Goal: Task Accomplishment & Management: Complete application form

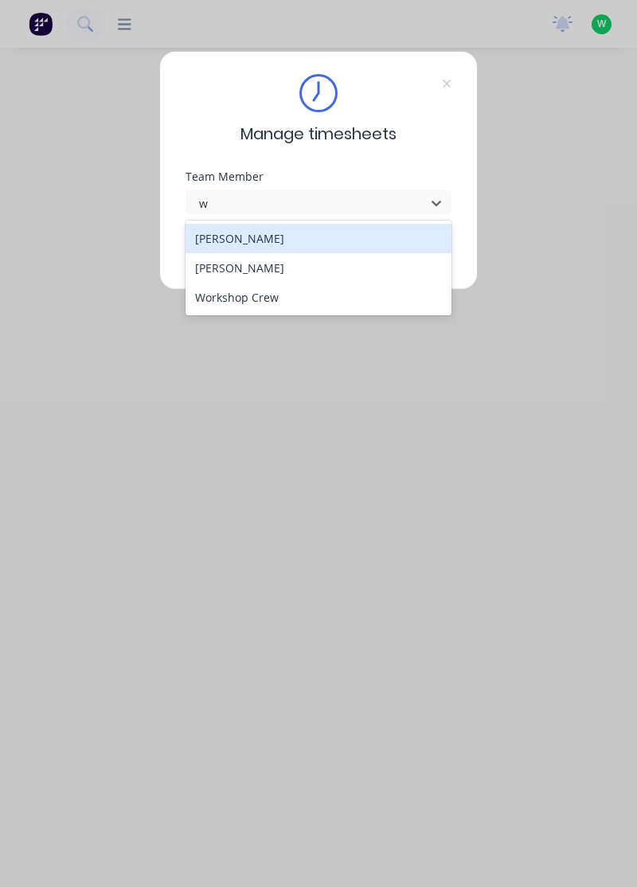
click at [256, 263] on div "[PERSON_NAME]" at bounding box center [319, 267] width 267 height 29
type input "w"
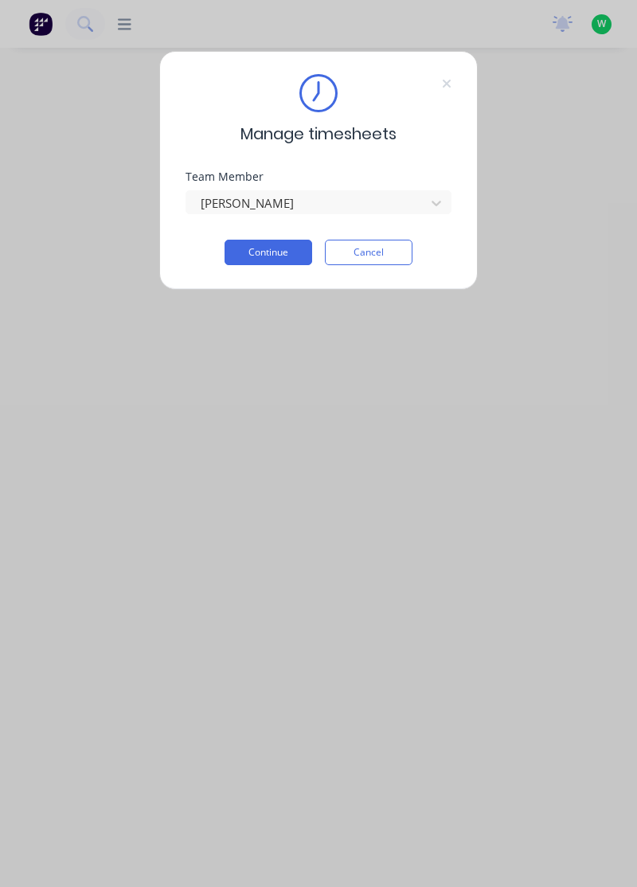
click at [263, 245] on button "Continue" at bounding box center [269, 252] width 88 height 25
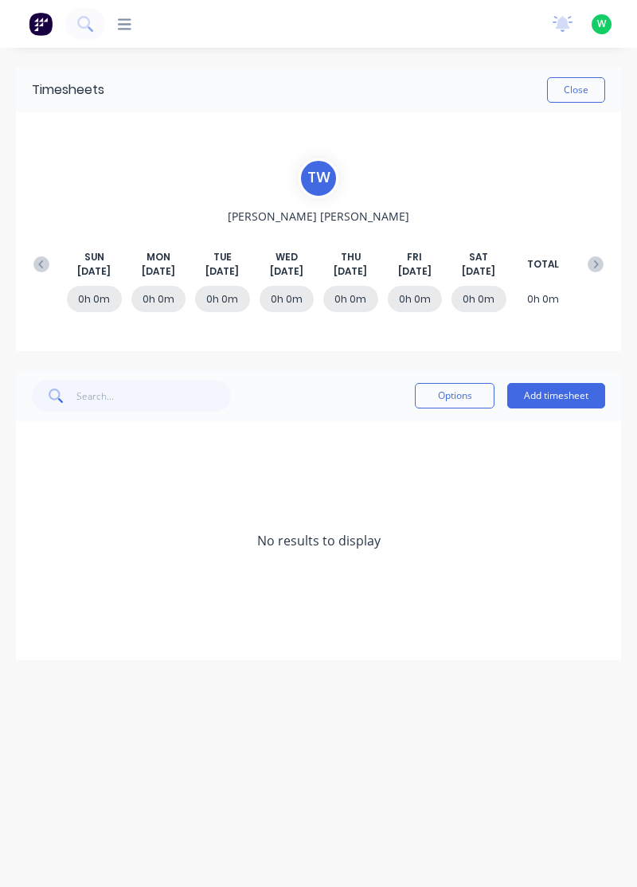
click at [567, 398] on button "Add timesheet" at bounding box center [556, 395] width 98 height 25
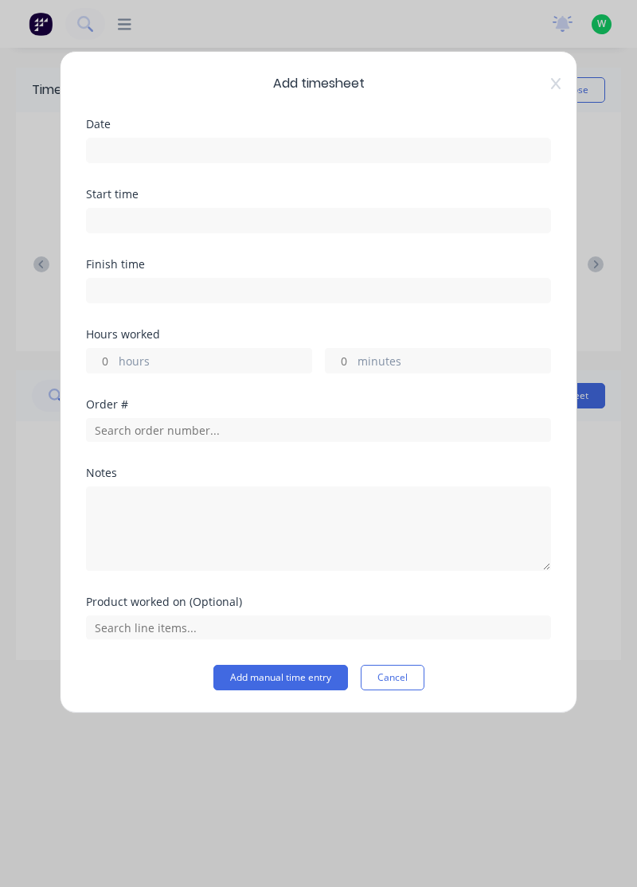
click at [273, 148] on input at bounding box center [319, 151] width 464 height 24
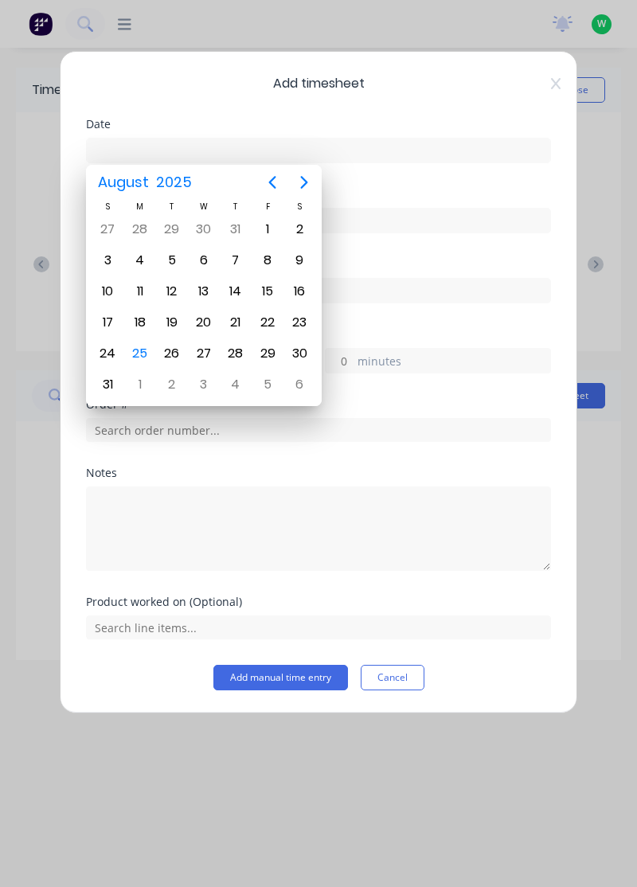
click at [145, 348] on div "25" at bounding box center [140, 354] width 24 height 24
type input "[DATE]"
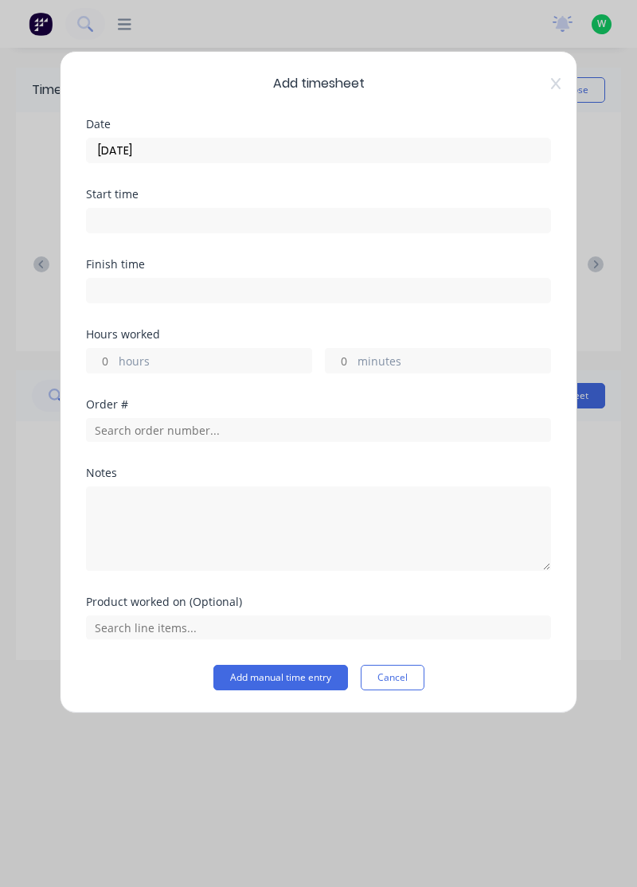
click at [191, 359] on label "hours" at bounding box center [215, 363] width 193 height 20
click at [115, 359] on input "hours" at bounding box center [101, 361] width 28 height 24
type input "4"
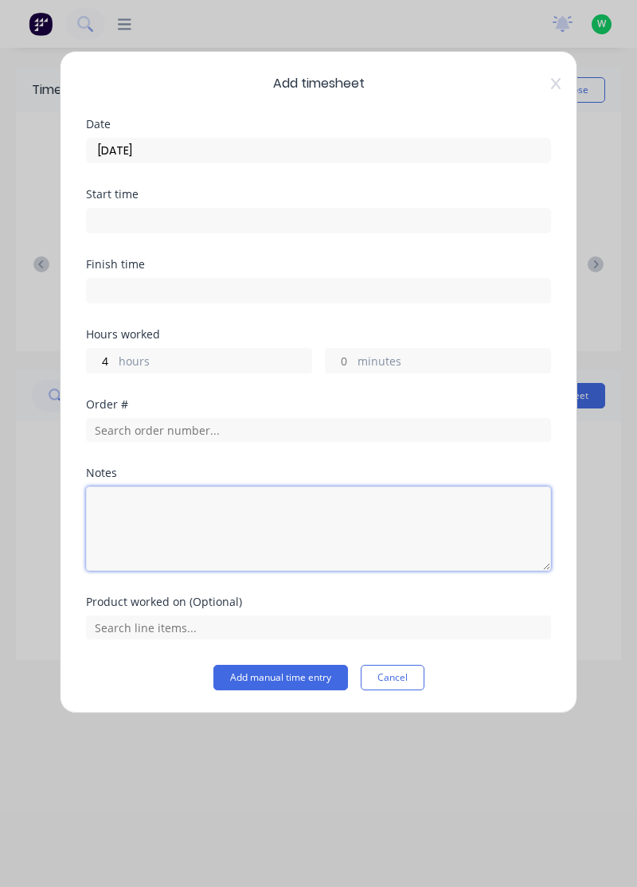
click at [166, 515] on textarea at bounding box center [318, 529] width 465 height 84
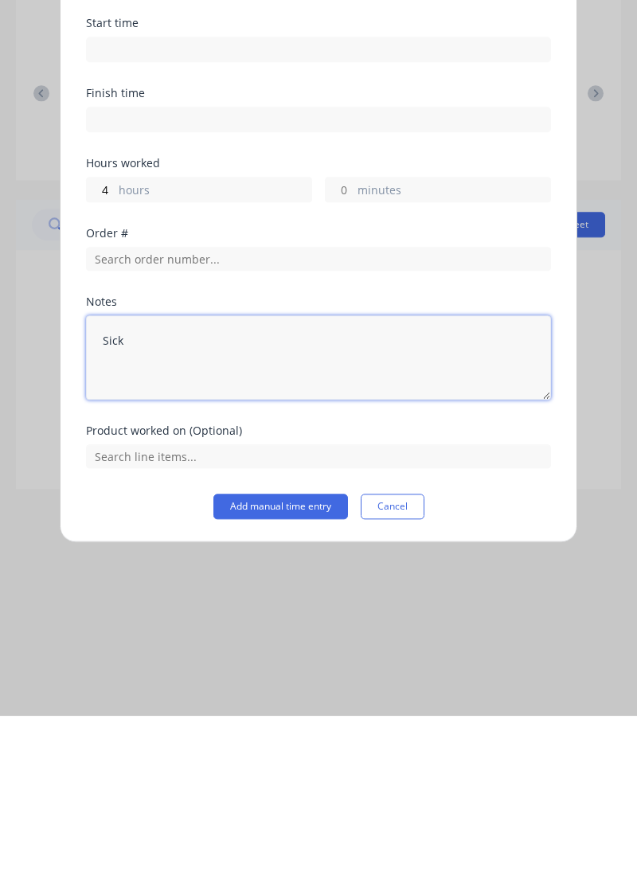
type textarea "Sick"
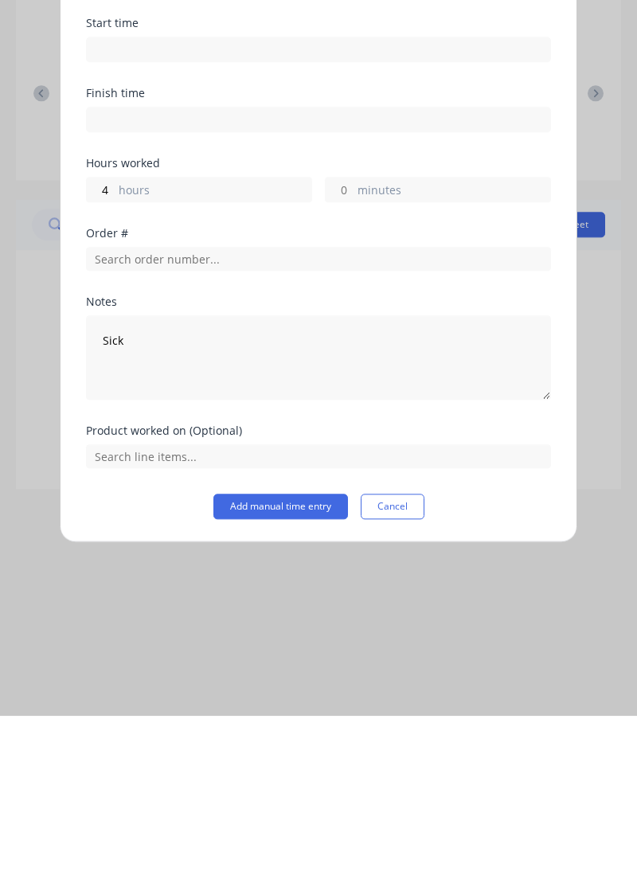
click at [314, 679] on button "Add manual time entry" at bounding box center [280, 677] width 135 height 25
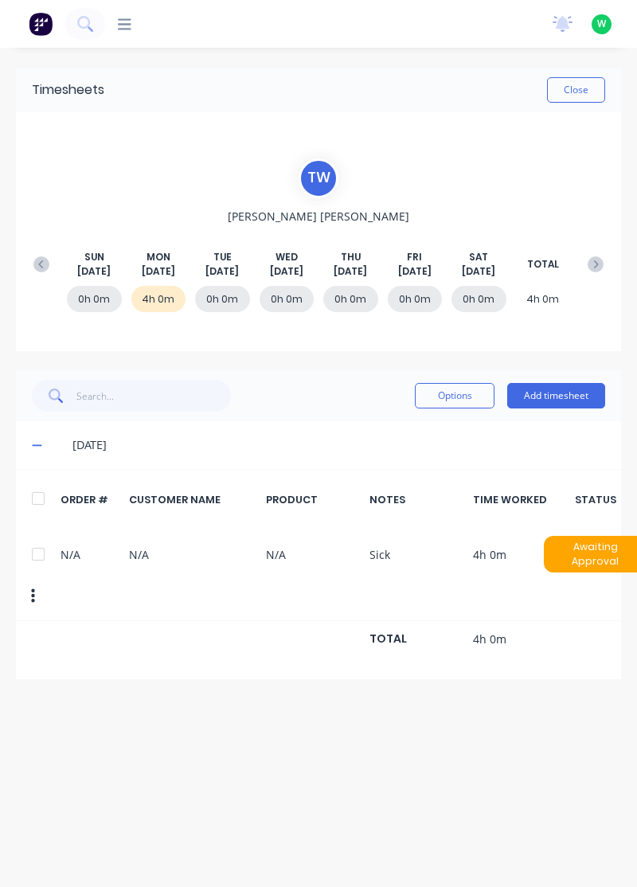
click at [563, 398] on button "Add timesheet" at bounding box center [556, 395] width 98 height 25
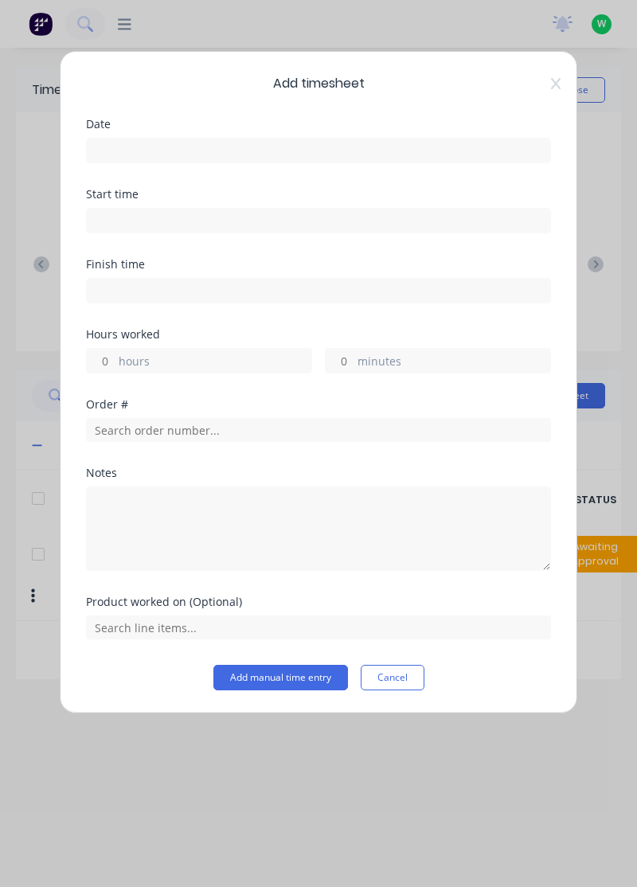
click at [300, 150] on input at bounding box center [319, 151] width 464 height 24
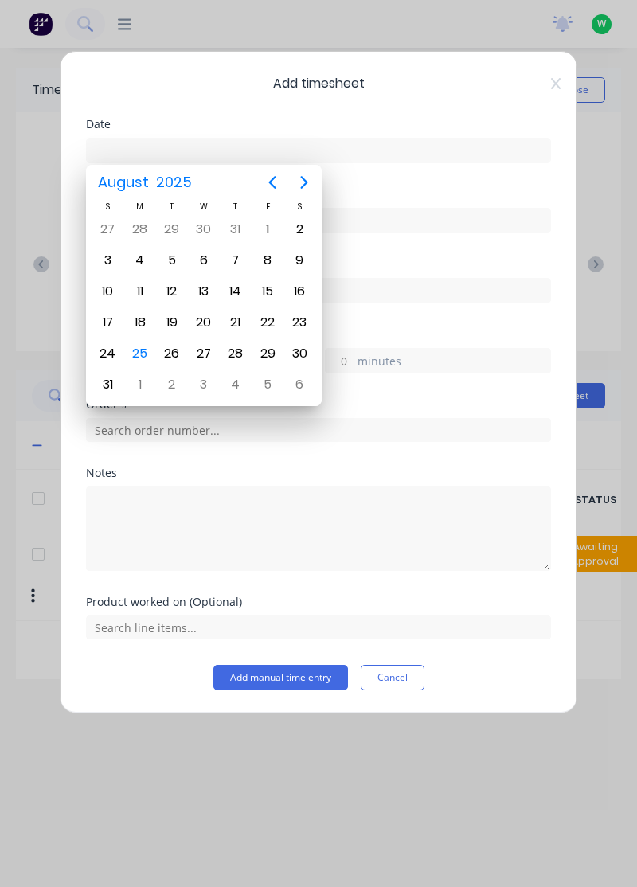
click at [139, 350] on div "25" at bounding box center [140, 354] width 24 height 24
type input "[DATE]"
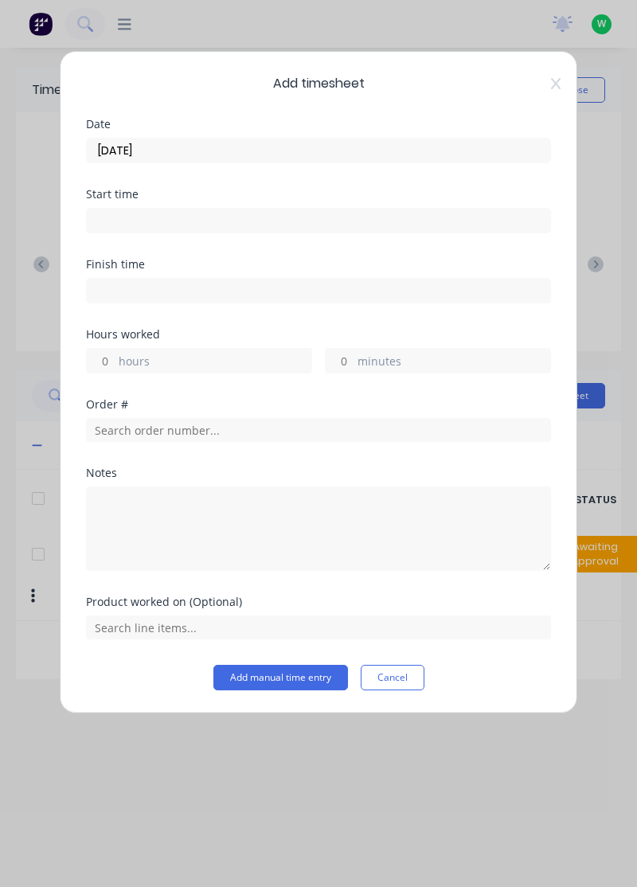
click at [193, 358] on label "hours" at bounding box center [215, 363] width 193 height 20
click at [115, 358] on input "hours" at bounding box center [101, 361] width 28 height 24
type input "2"
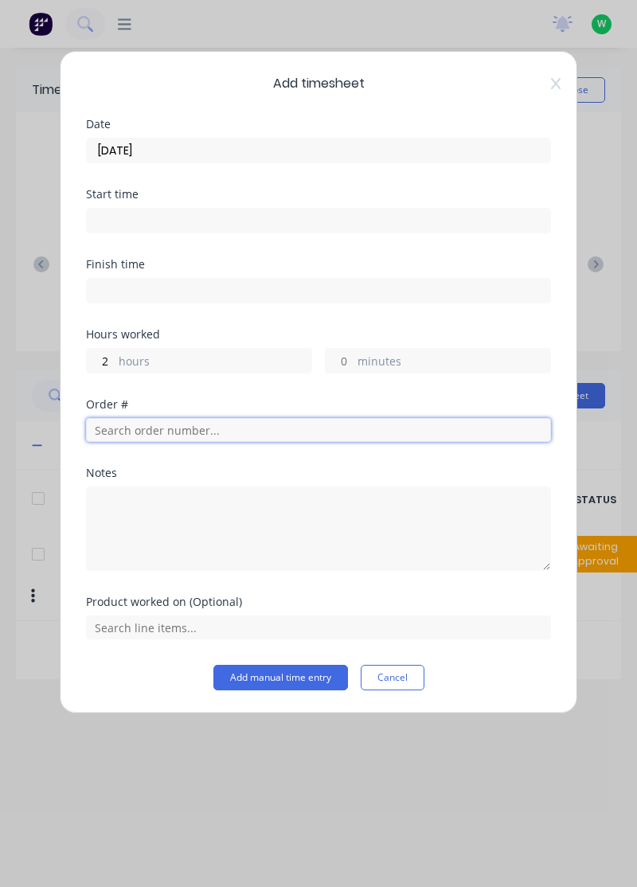
click at [185, 429] on input "text" at bounding box center [318, 430] width 465 height 24
type input "17943"
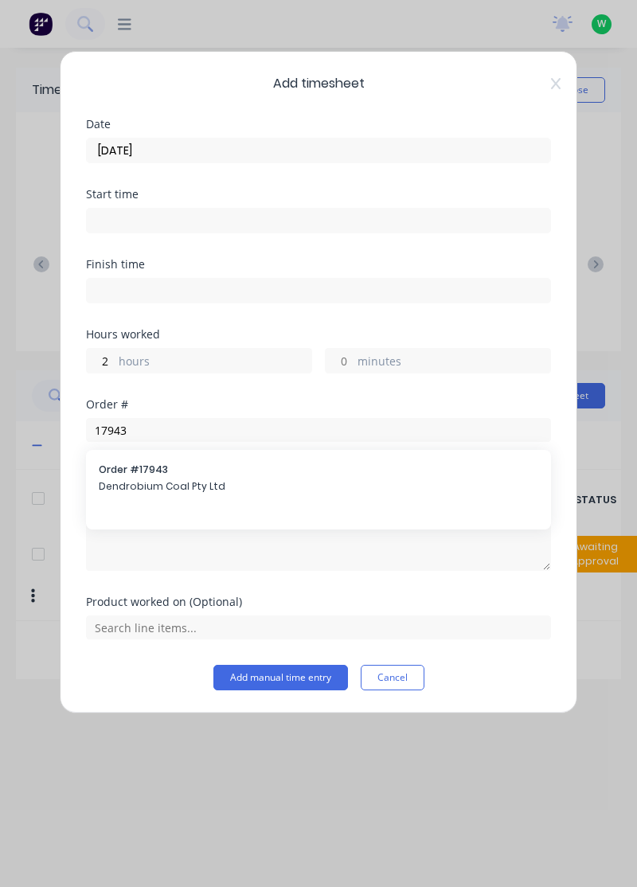
click at [193, 472] on span "Order # 17943" at bounding box center [319, 470] width 440 height 14
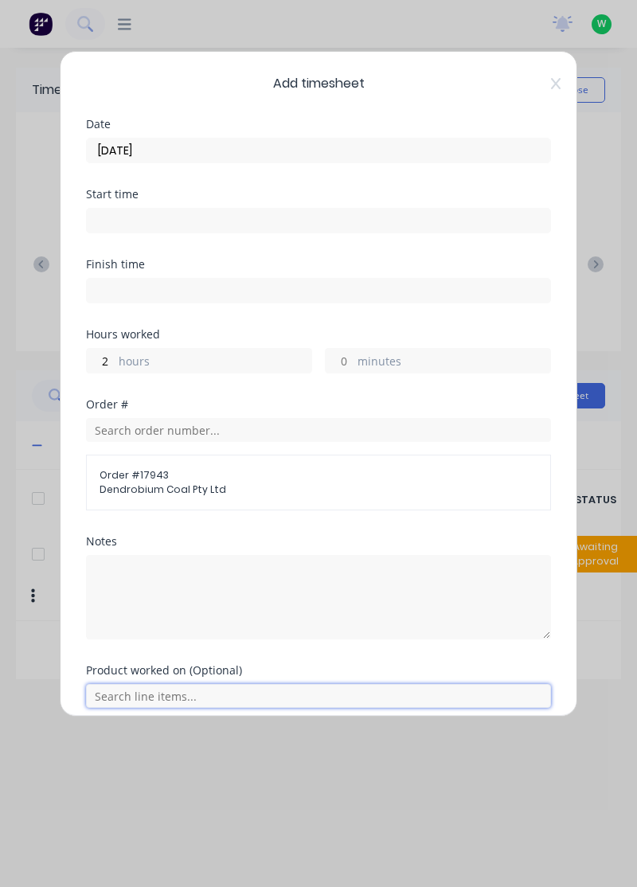
click at [298, 696] on input "text" at bounding box center [318, 696] width 465 height 24
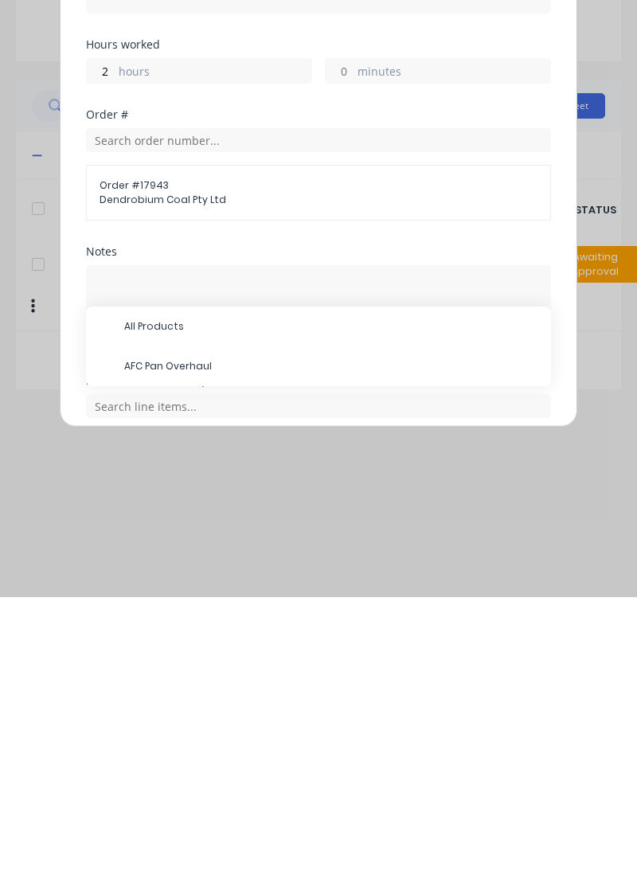
click at [197, 650] on span "AFC Pan Overhaul" at bounding box center [331, 656] width 414 height 14
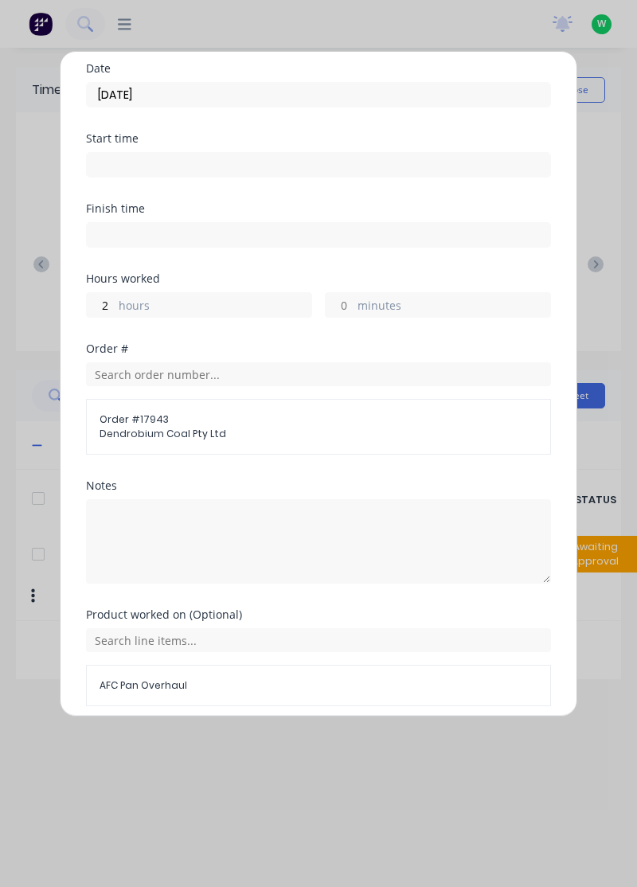
scroll to position [59, 0]
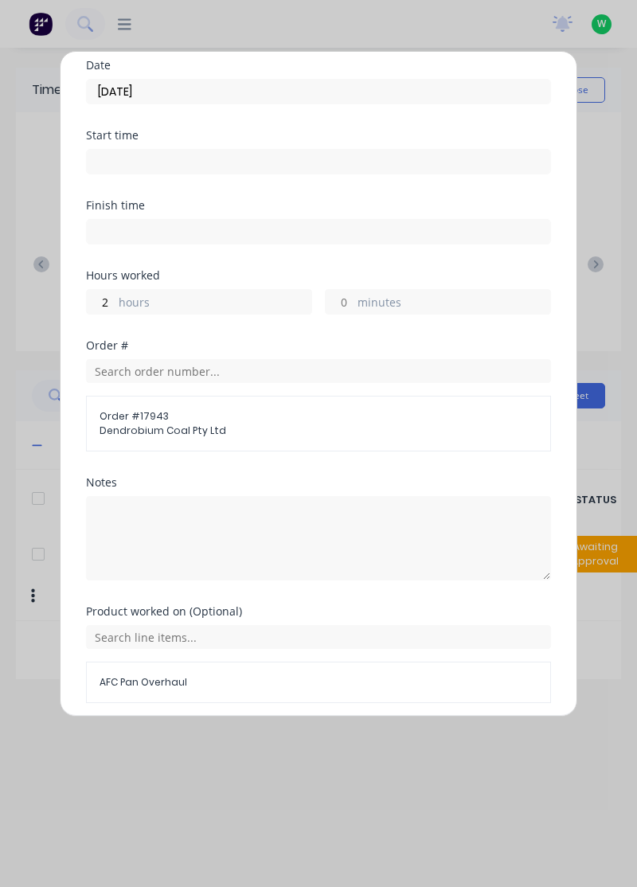
click at [311, 741] on button "Add manual time entry" at bounding box center [280, 741] width 135 height 25
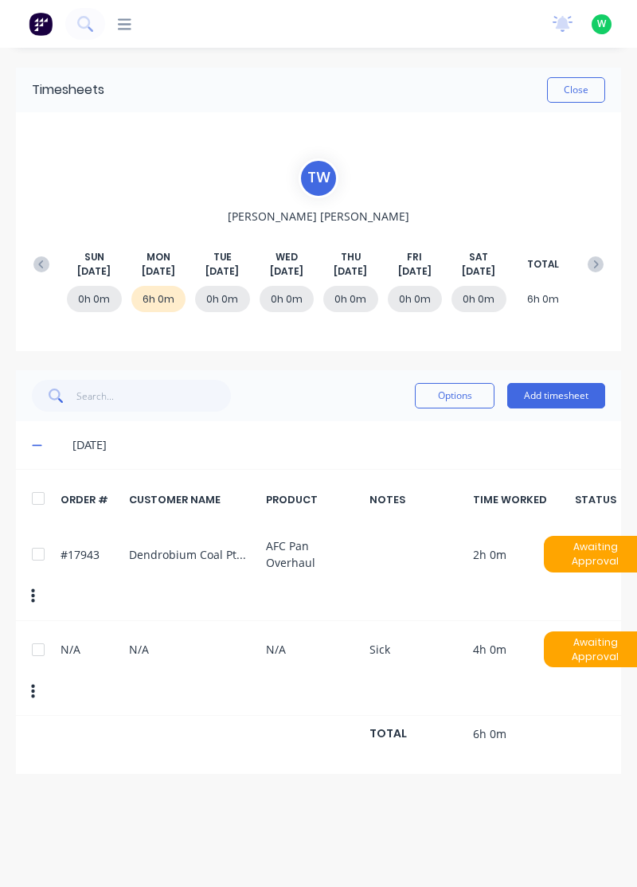
click at [569, 395] on button "Add timesheet" at bounding box center [556, 395] width 98 height 25
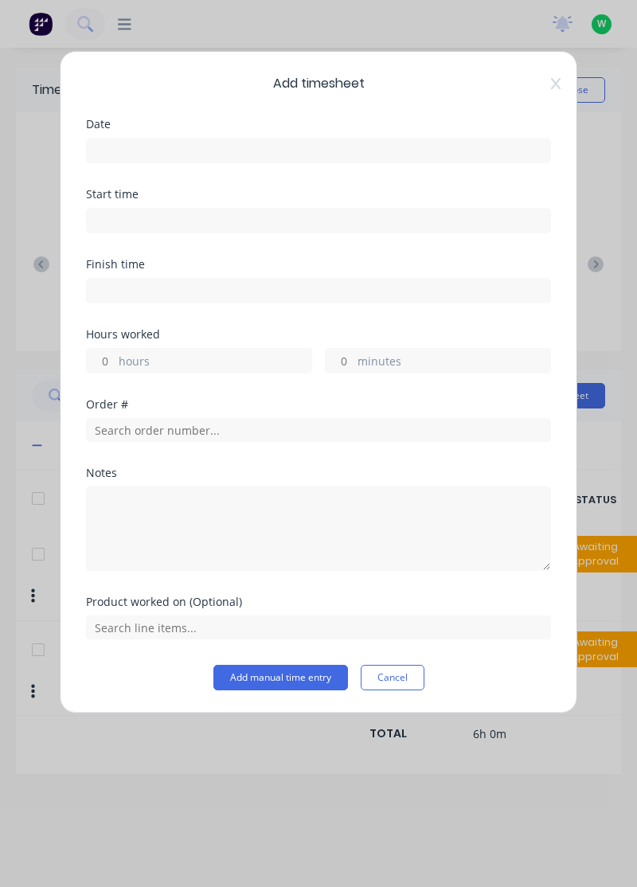
click at [342, 151] on input at bounding box center [319, 151] width 464 height 24
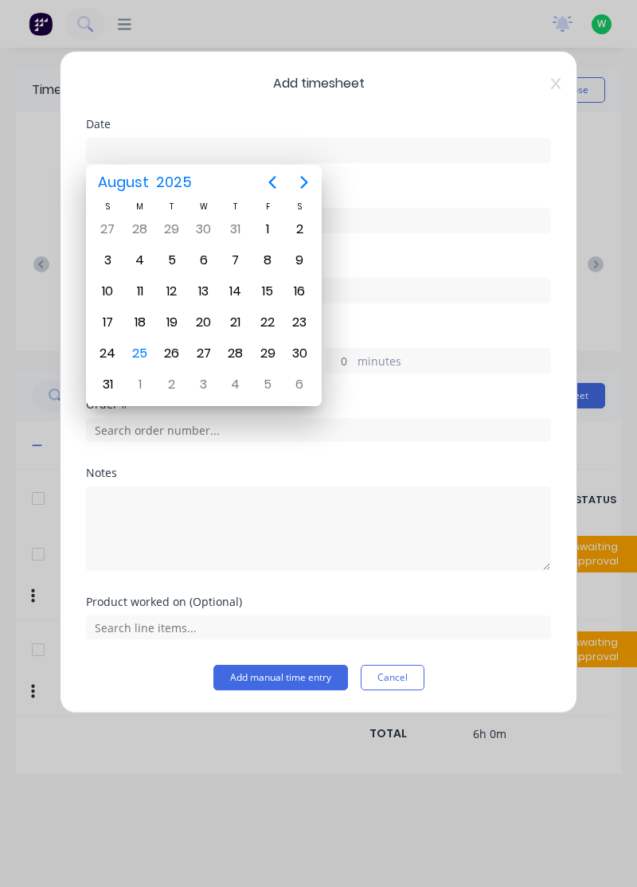
click at [139, 349] on div "25" at bounding box center [140, 354] width 24 height 24
type input "[DATE]"
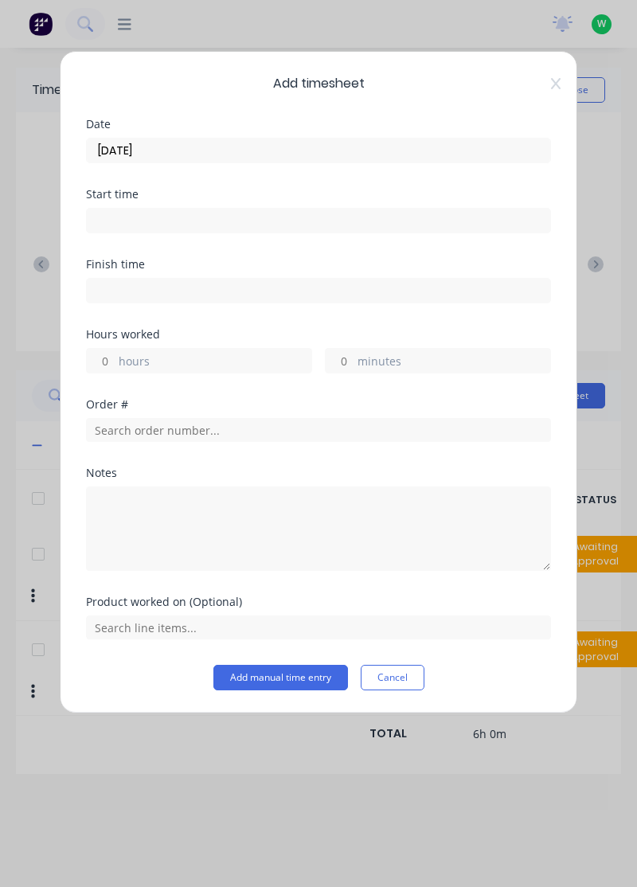
click at [210, 358] on label "hours" at bounding box center [215, 363] width 193 height 20
click at [115, 358] on input "hours" at bounding box center [101, 361] width 28 height 24
type input "2"
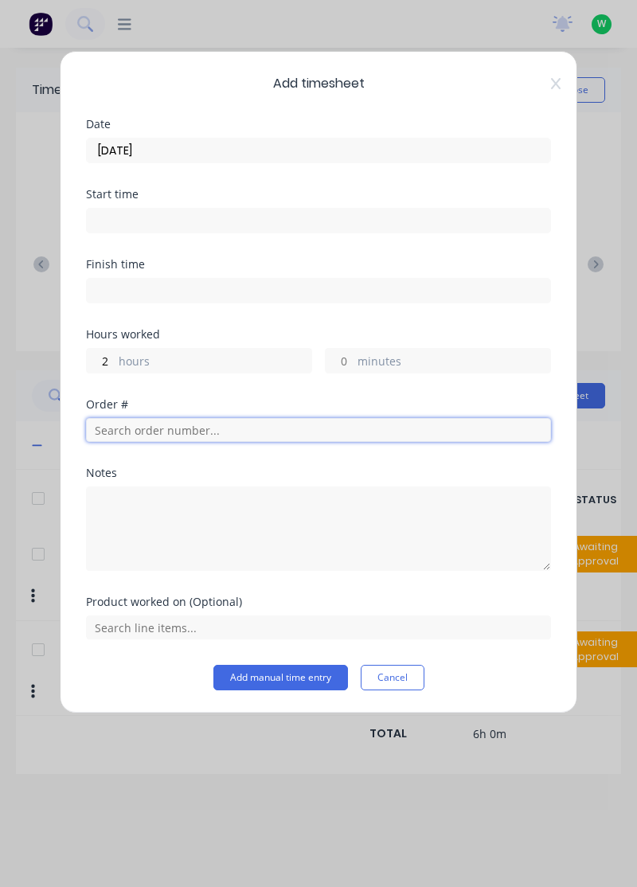
click at [216, 424] on input "text" at bounding box center [318, 430] width 465 height 24
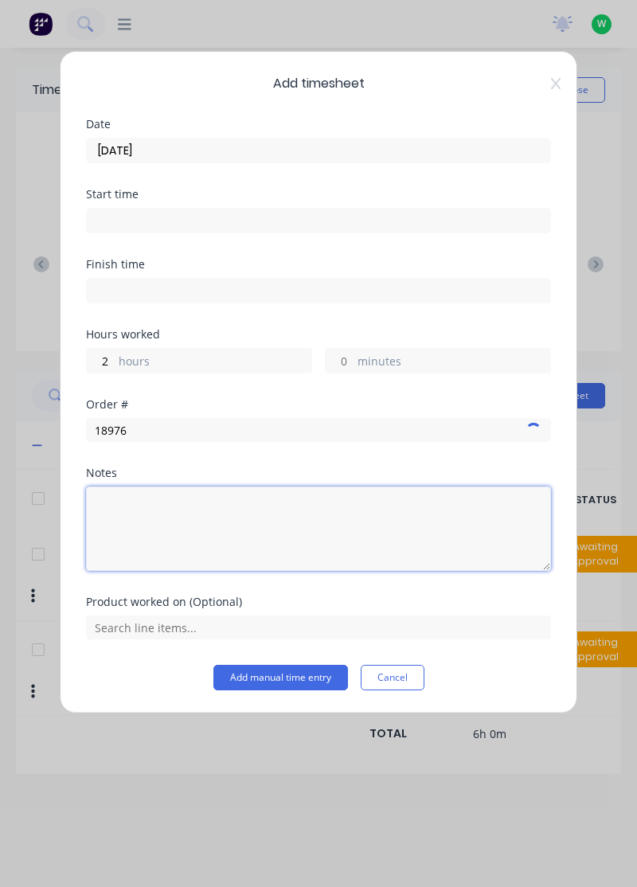
click at [202, 489] on textarea at bounding box center [318, 529] width 465 height 84
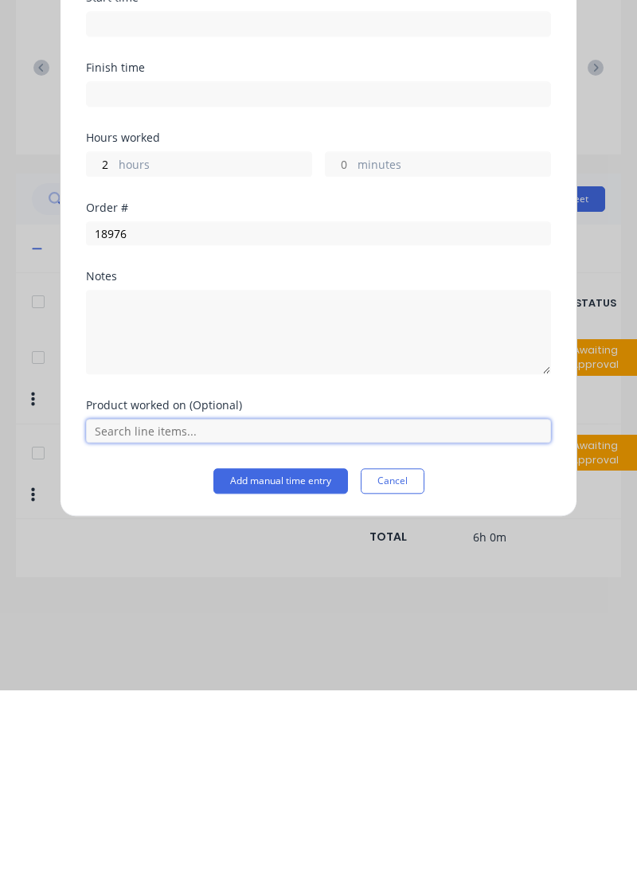
click at [323, 623] on input "text" at bounding box center [318, 628] width 465 height 24
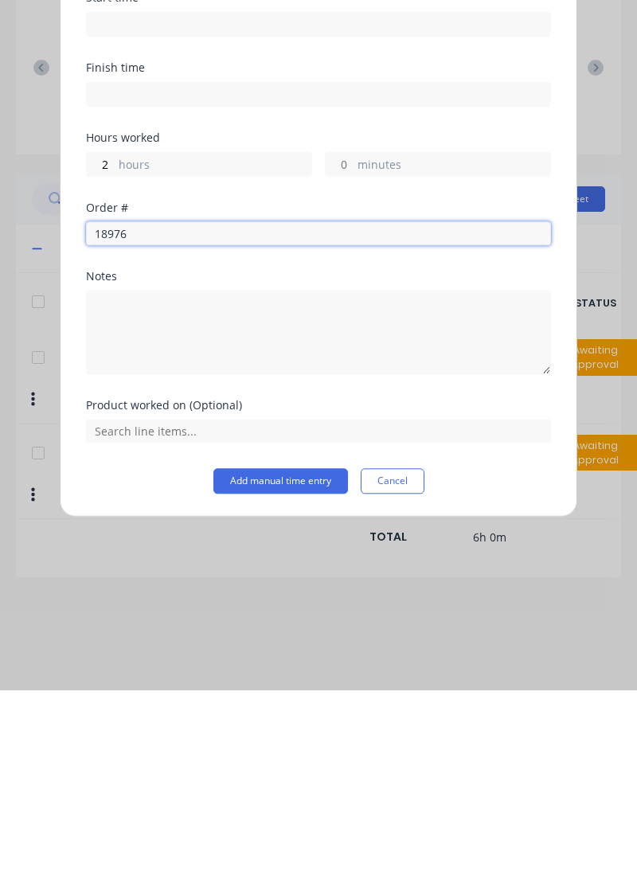
click at [296, 428] on input "18976" at bounding box center [318, 430] width 465 height 24
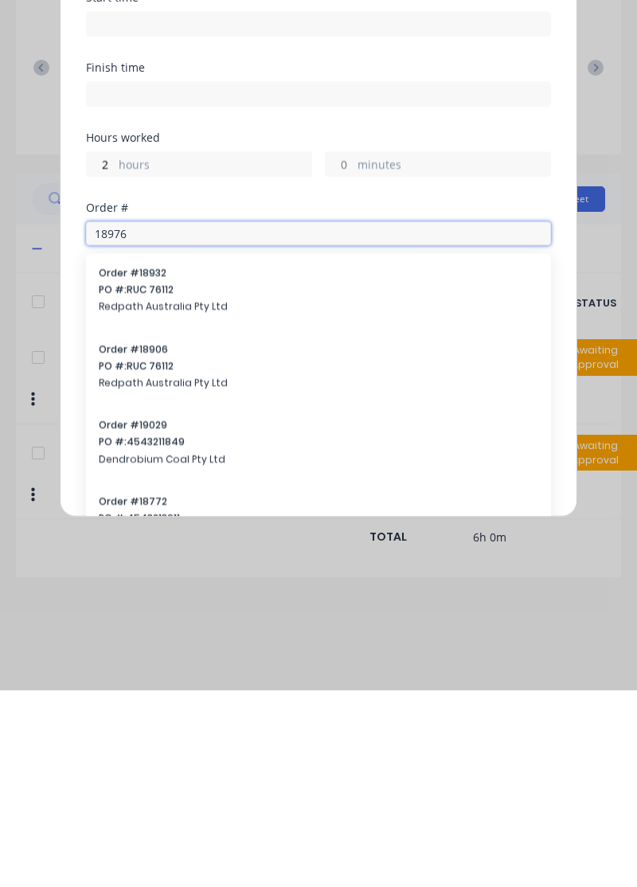
click at [331, 425] on input "18976" at bounding box center [318, 430] width 465 height 24
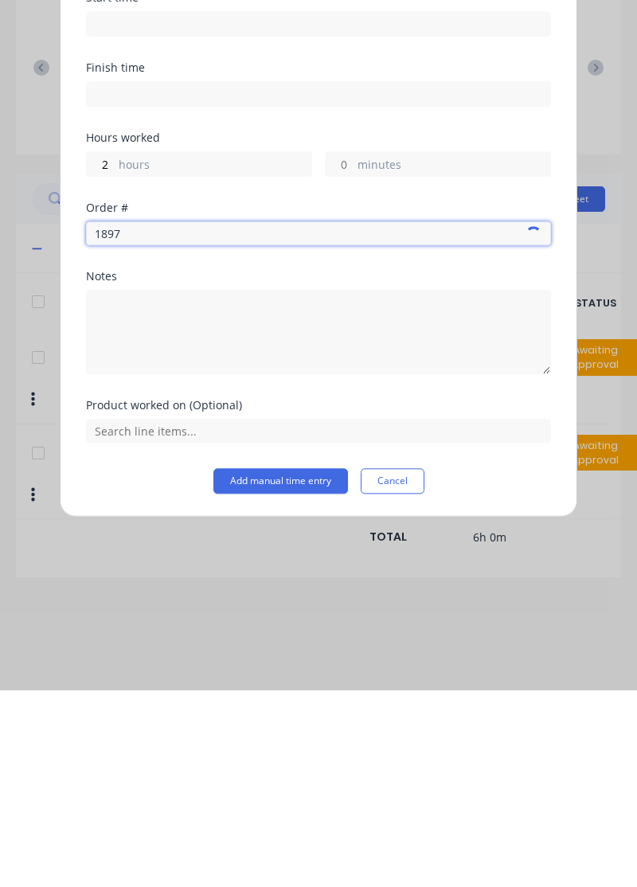
type input "18976"
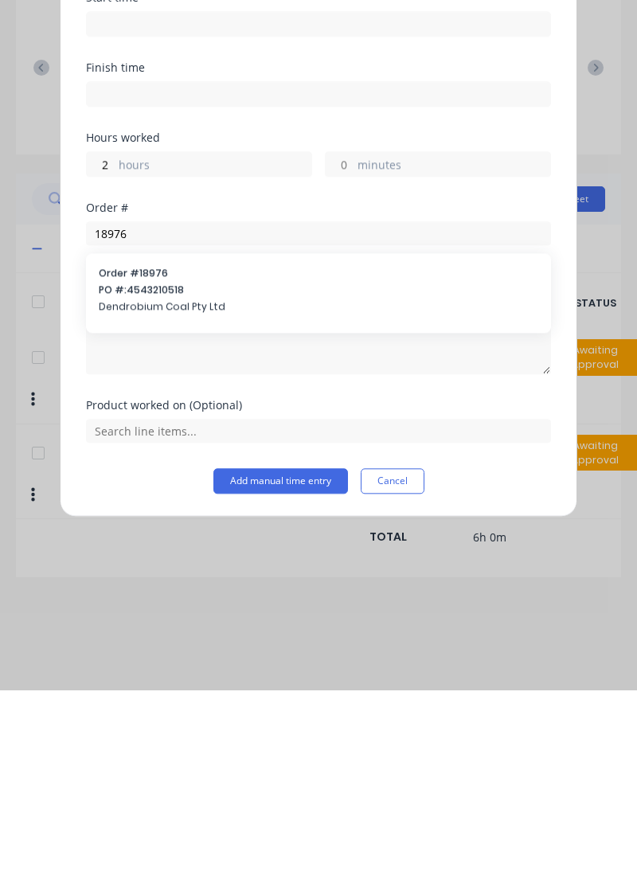
click at [187, 486] on span "PO #: 4543210518" at bounding box center [319, 487] width 440 height 14
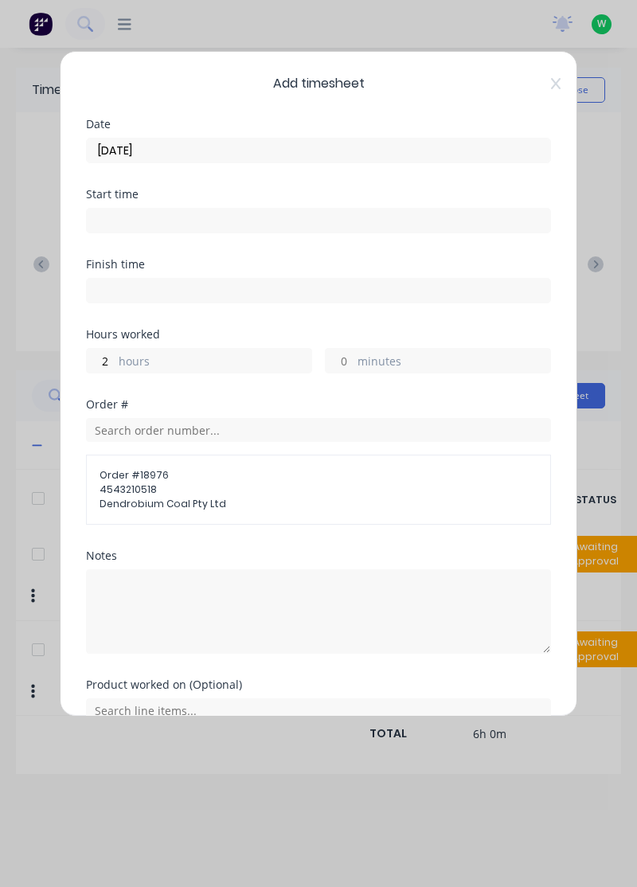
scroll to position [20, 0]
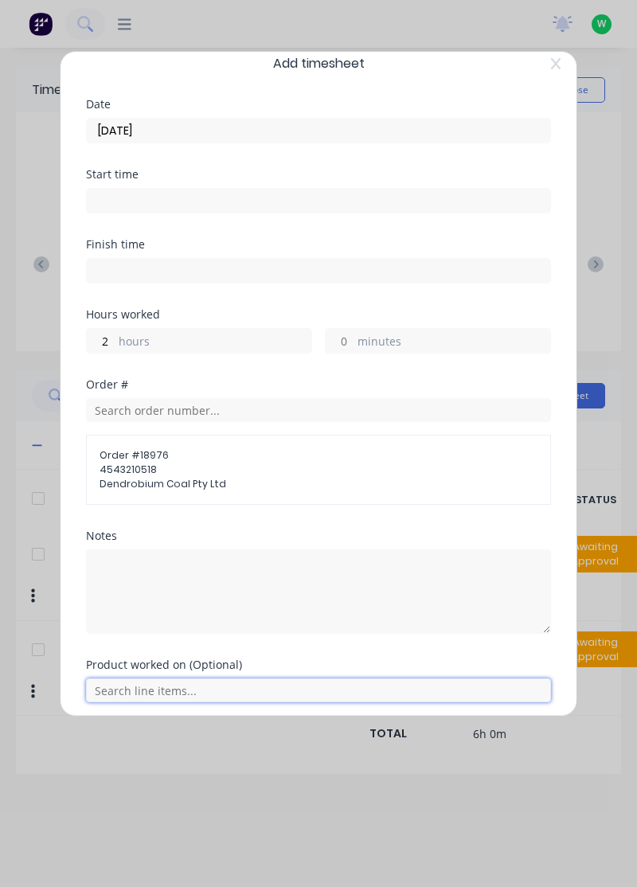
click at [317, 691] on input "text" at bounding box center [318, 691] width 465 height 24
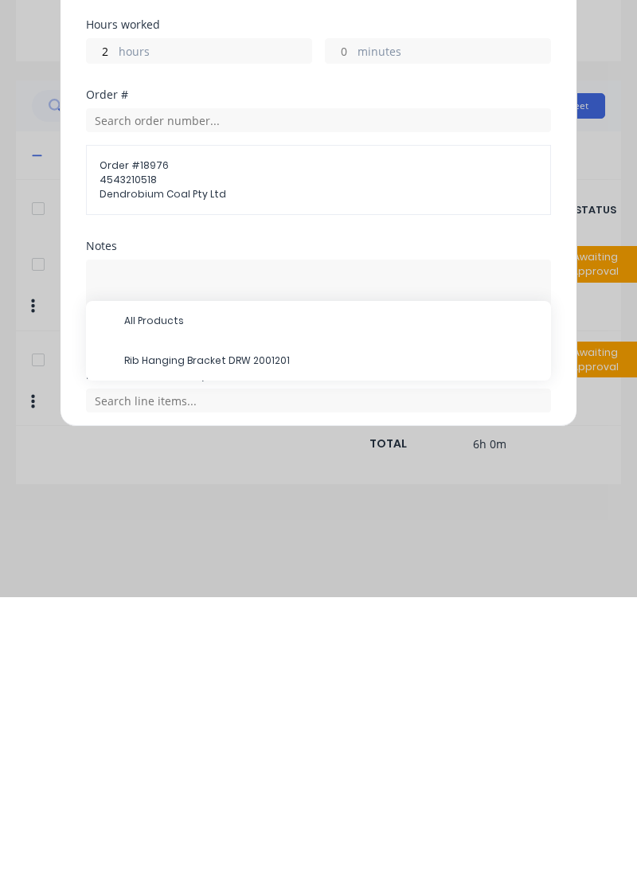
click at [262, 644] on span "Rib Hanging Bracket DRW 2001201" at bounding box center [331, 651] width 414 height 14
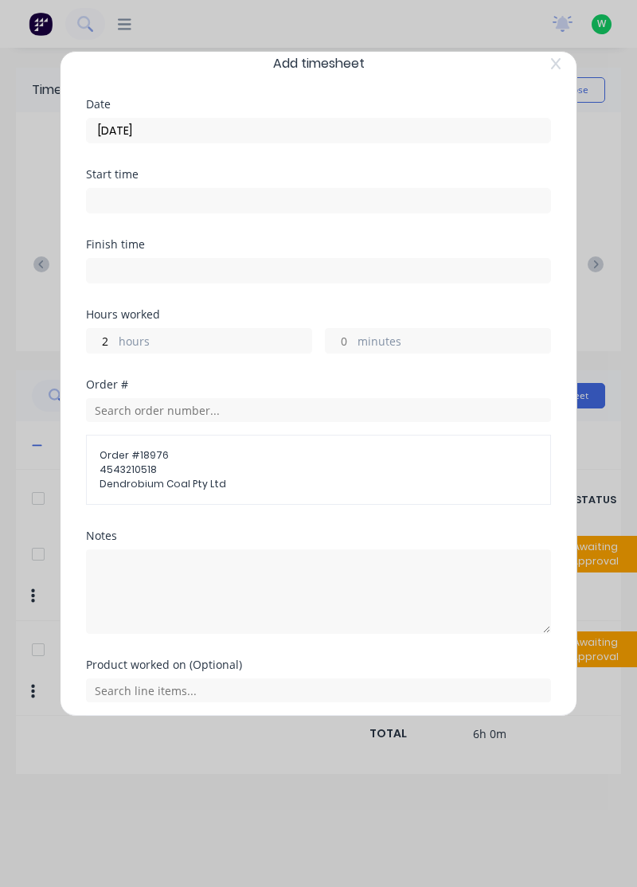
scroll to position [73, 0]
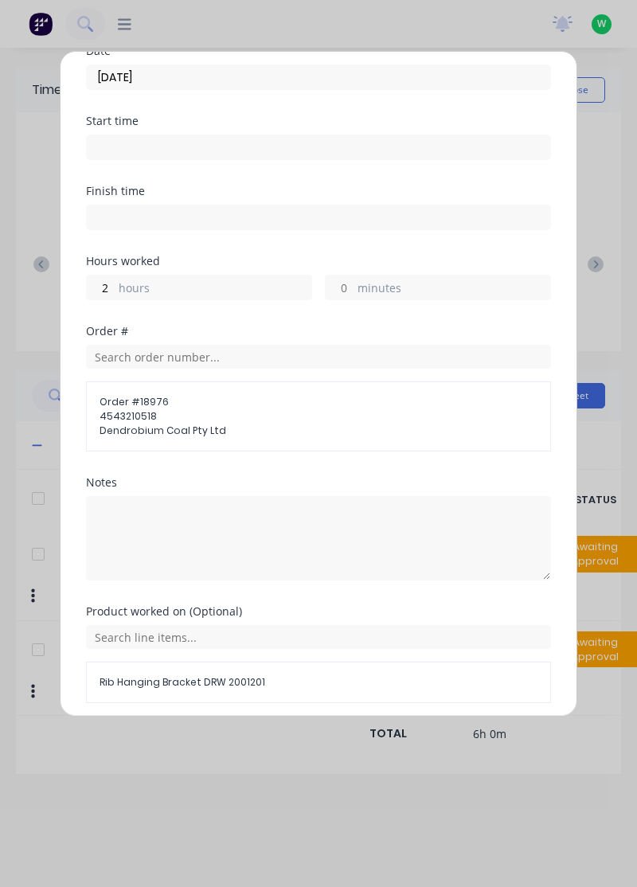
click at [313, 740] on button "Add manual time entry" at bounding box center [280, 741] width 135 height 25
